Goal: Transaction & Acquisition: Purchase product/service

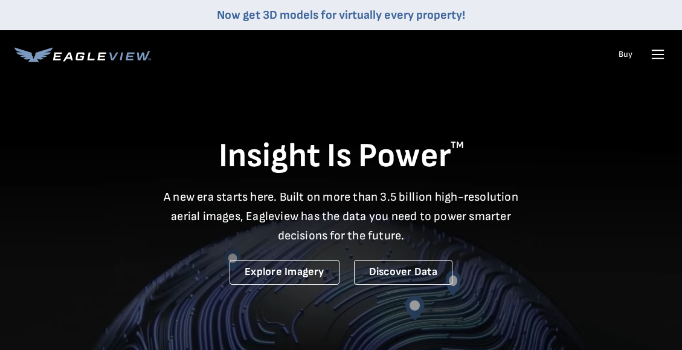
click at [623, 58] on link "Buy" at bounding box center [625, 54] width 14 height 11
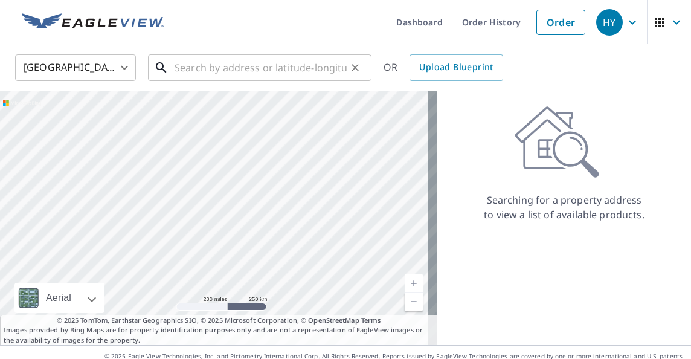
click at [208, 75] on input "text" at bounding box center [261, 68] width 172 height 34
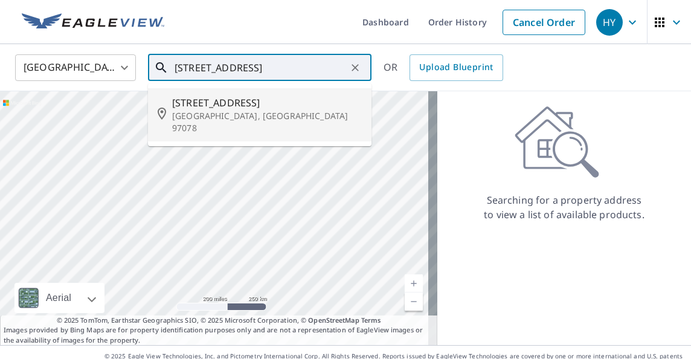
click at [188, 120] on p "[GEOGRAPHIC_DATA], [GEOGRAPHIC_DATA] 97078" at bounding box center [267, 122] width 190 height 24
type input "[STREET_ADDRESS]"
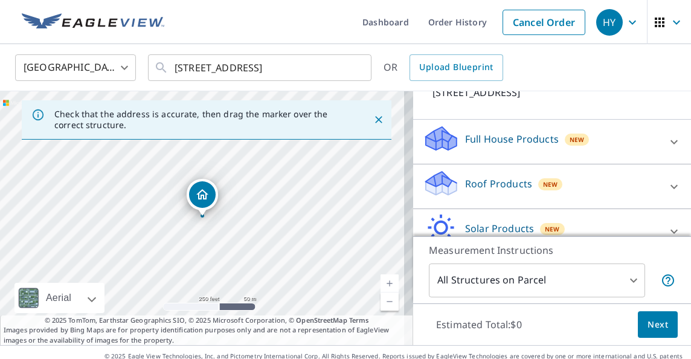
scroll to position [121, 0]
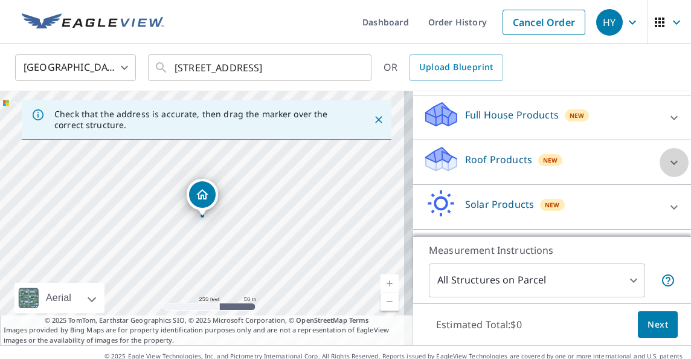
click at [670, 164] on icon at bounding box center [673, 162] width 7 height 4
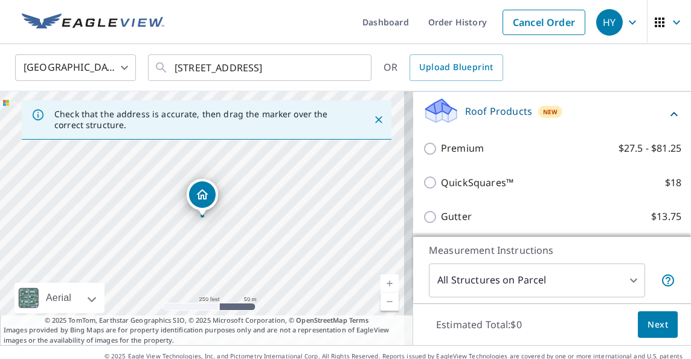
scroll to position [193, 0]
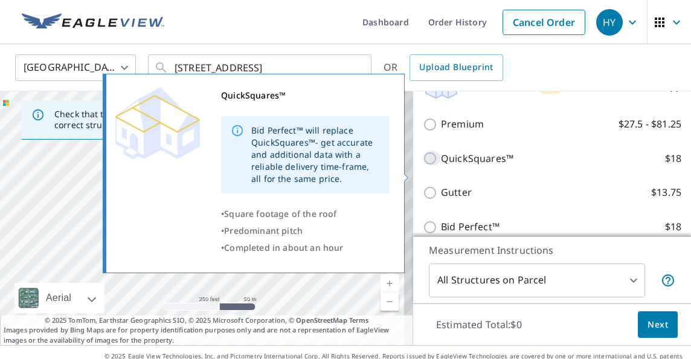
click at [423, 165] on input "QuickSquares™ $18" at bounding box center [432, 158] width 18 height 14
checkbox input "true"
type input "1"
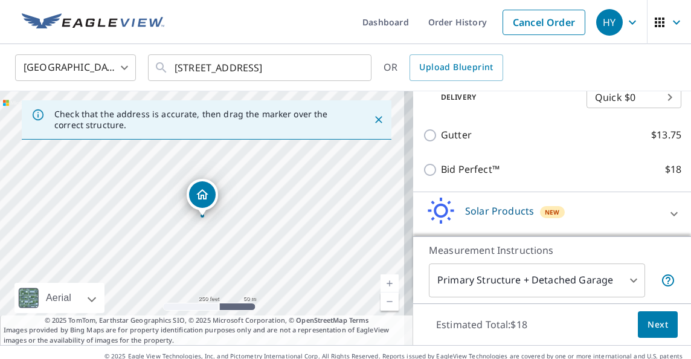
scroll to position [314, 0]
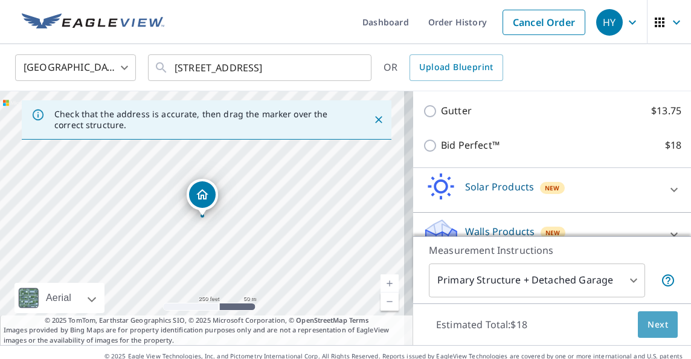
click at [654, 330] on span "Next" at bounding box center [657, 324] width 21 height 15
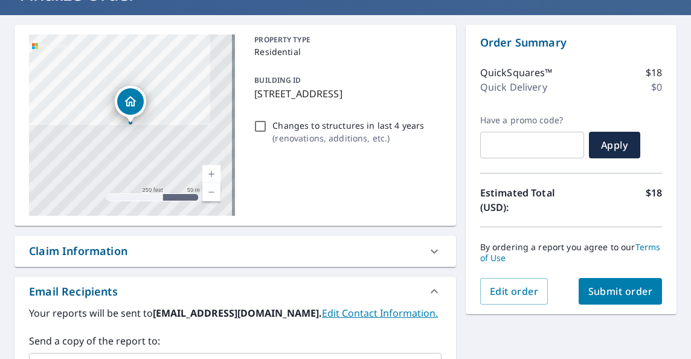
scroll to position [201, 0]
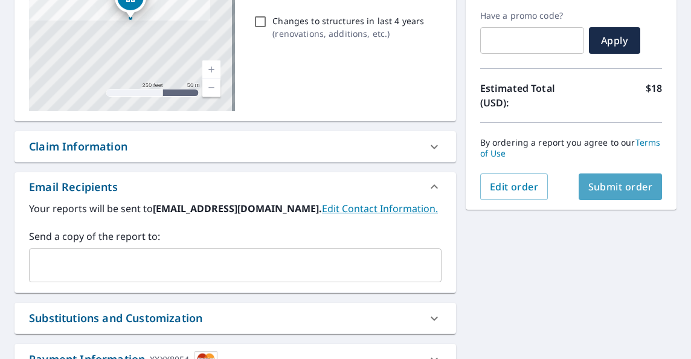
click at [610, 188] on span "Submit order" at bounding box center [620, 186] width 65 height 13
